Goal: Navigation & Orientation: Understand site structure

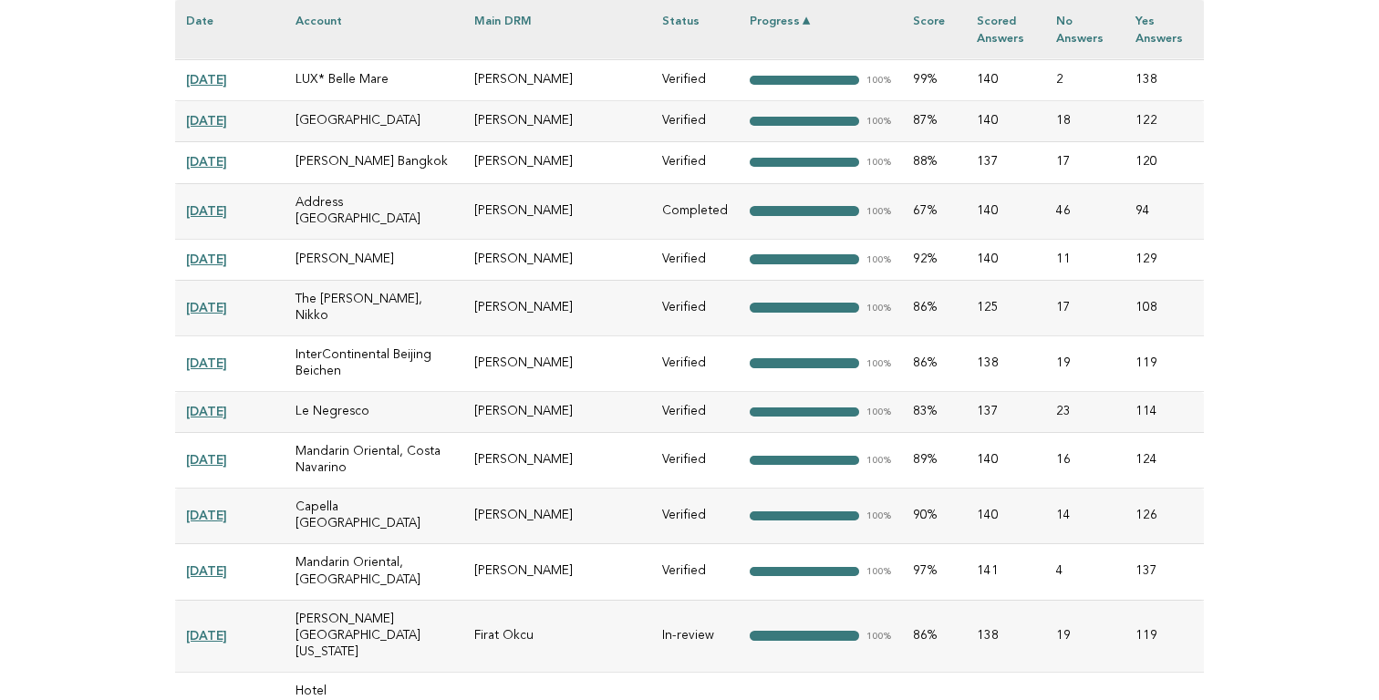
scroll to position [28781, 0]
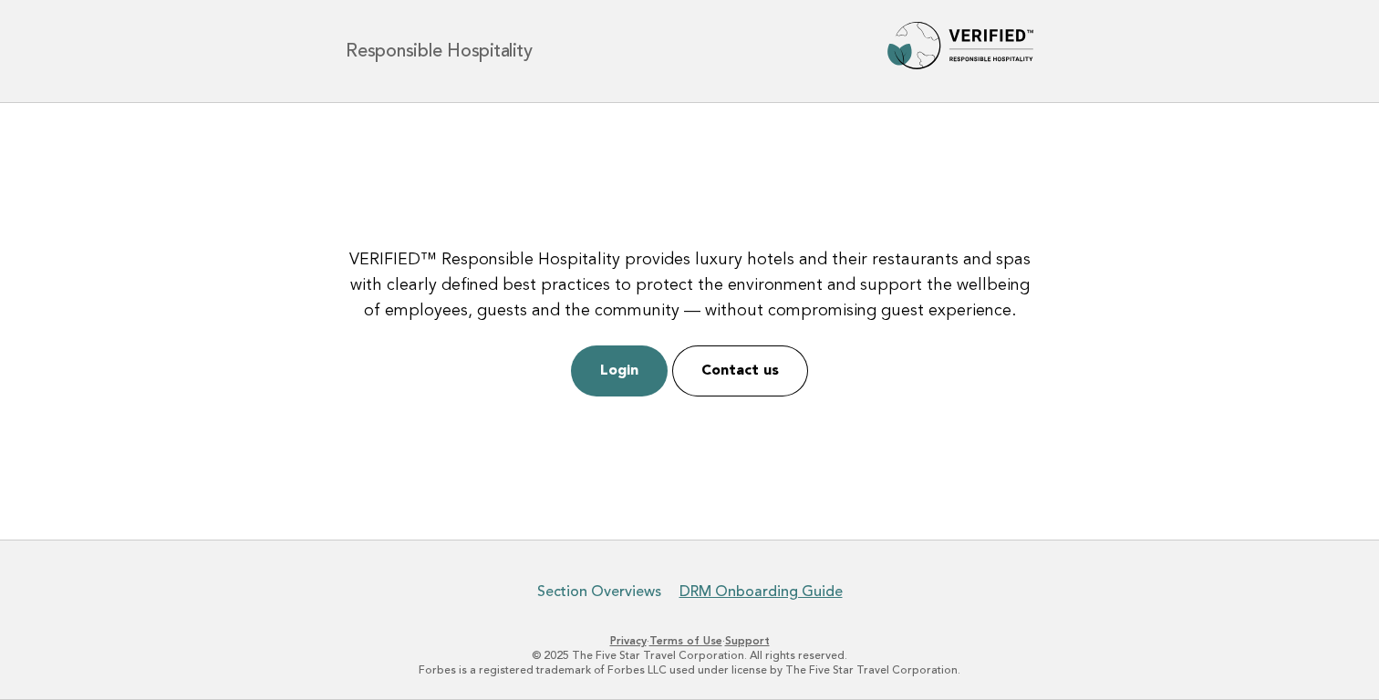
click at [564, 584] on link "Section Overviews" at bounding box center [599, 592] width 124 height 18
click at [583, 592] on link "Section Overviews" at bounding box center [599, 592] width 124 height 18
